Goal: Find specific page/section

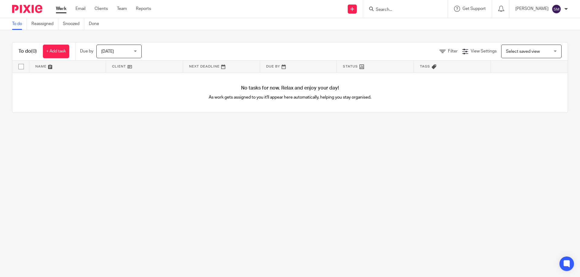
click at [393, 12] on input "Search" at bounding box center [402, 9] width 54 height 5
type input "sw"
click at [401, 20] on link at bounding box center [411, 23] width 75 height 9
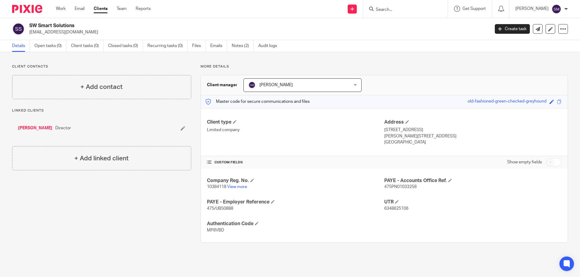
click at [214, 187] on span "10384118" at bounding box center [216, 187] width 19 height 4
copy p "10384118"
click at [386, 8] on input "Search" at bounding box center [402, 9] width 54 height 5
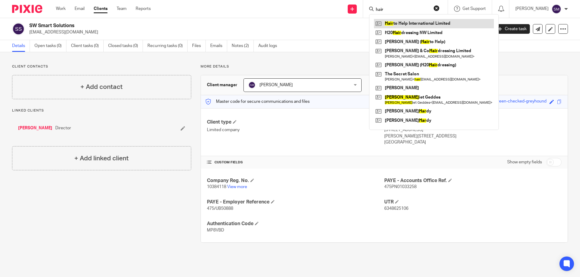
type input "hair"
click at [431, 22] on link at bounding box center [434, 23] width 120 height 9
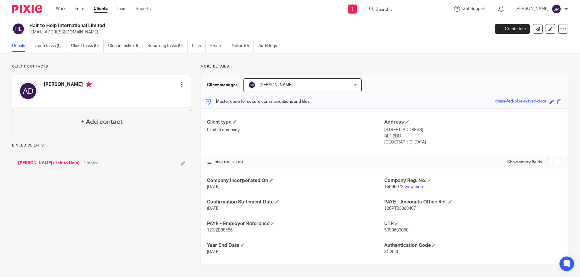
click at [387, 185] on p "15966073 View more" at bounding box center [472, 187] width 177 height 6
click at [387, 187] on span "15966073" at bounding box center [393, 187] width 19 height 4
click at [385, 187] on span "15966073" at bounding box center [393, 187] width 19 height 4
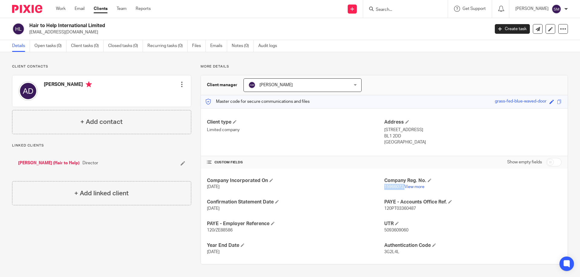
click at [385, 187] on span "15966073" at bounding box center [393, 187] width 19 height 4
